Goal: Task Accomplishment & Management: Manage account settings

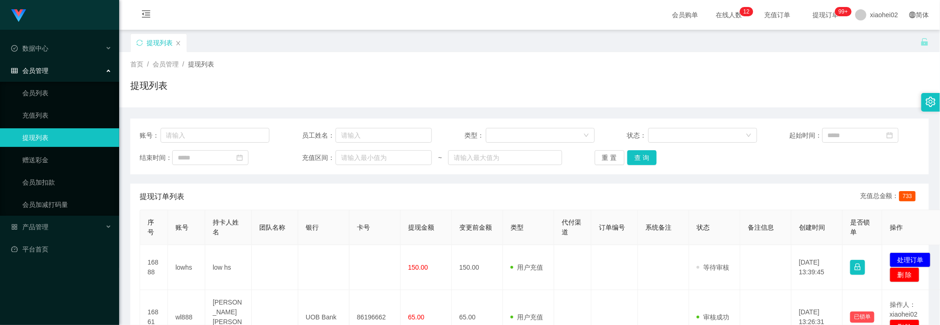
scroll to position [70, 0]
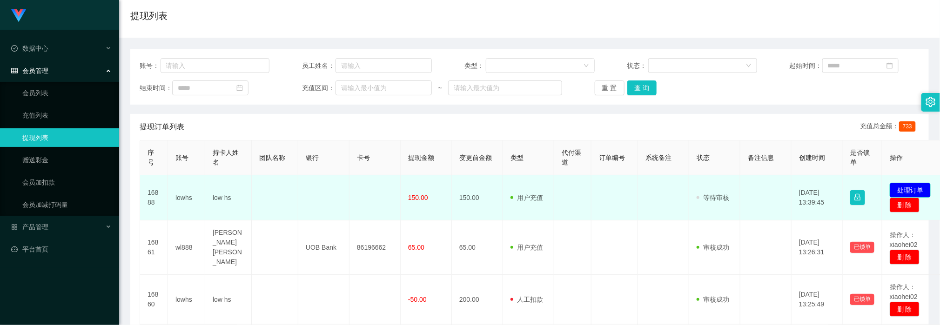
drag, startPoint x: 0, startPoint y: 0, endPoint x: 914, endPoint y: 187, distance: 933.4
click at [914, 187] on button "处理订单" at bounding box center [909, 190] width 41 height 15
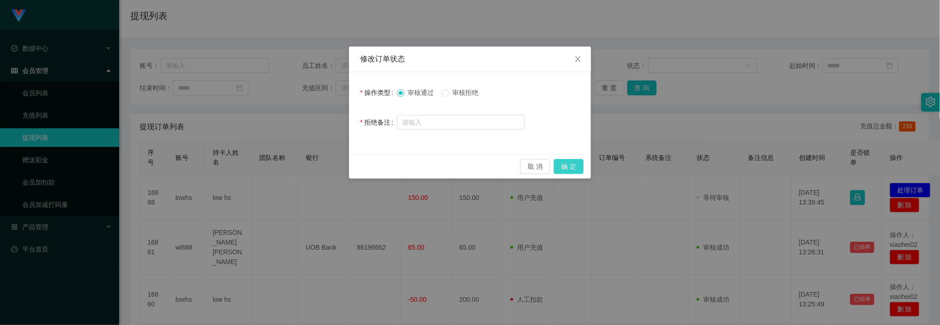
click at [576, 167] on button "确 定" at bounding box center [569, 166] width 30 height 15
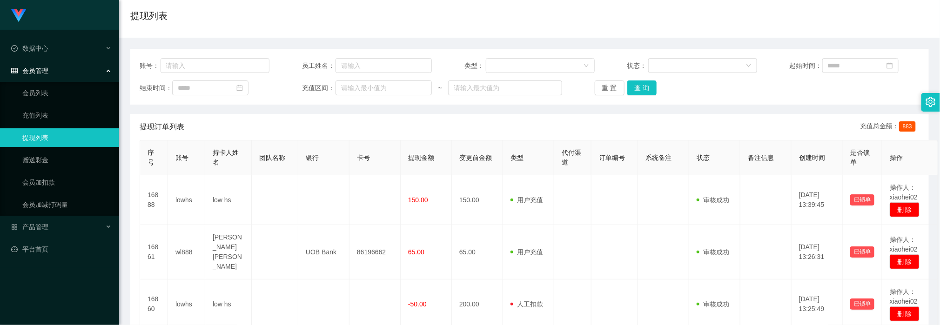
click at [367, 120] on div "提现订单列表 充值总金额： 883" at bounding box center [530, 127] width 780 height 26
